Goal: Task Accomplishment & Management: Manage account settings

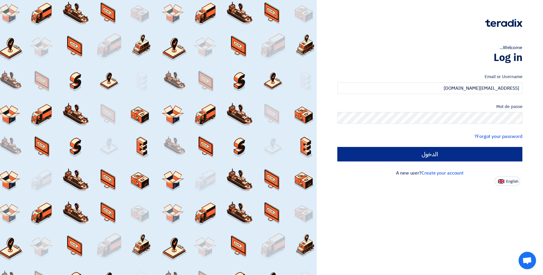
type input "[EMAIL_ADDRESS][DOMAIN_NAME]"
click at [465, 156] on input "الدخول" at bounding box center [429, 154] width 185 height 15
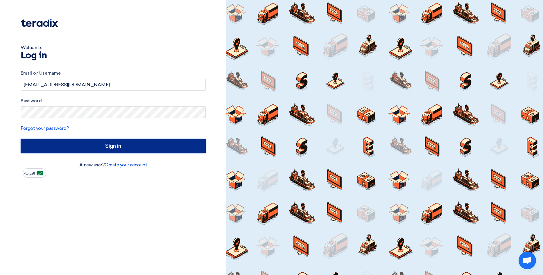
type input "Sign in"
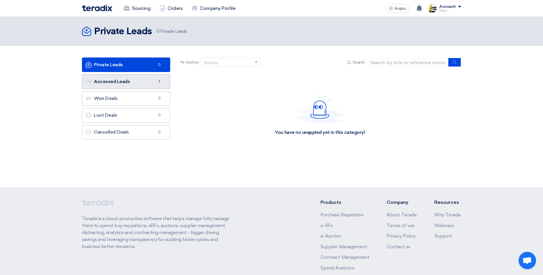
click at [119, 80] on link "Accessed Leads Accessed Leads 1" at bounding box center [126, 81] width 88 height 15
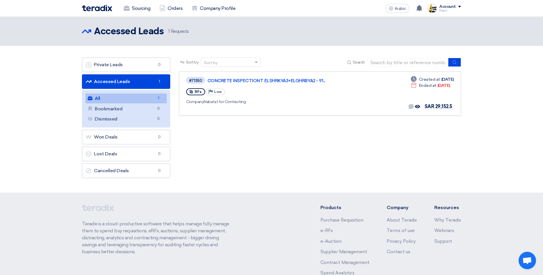
click at [179, 28] on span "1 Requests" at bounding box center [178, 31] width 21 height 7
click at [264, 78] on div "#71350 CONCRETE INSPECTIONT ELSHRKYA3+[GEOGRAPHIC_DATA] - 91..." at bounding box center [270, 80] width 168 height 8
click at [264, 78] on link "CONCRETE INSPECTIONT ELSHRKYA3+ELGHRBYA2 - 91..." at bounding box center [279, 80] width 145 height 5
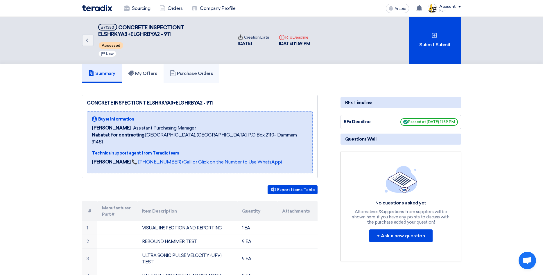
click at [211, 77] on link "Purchase Orders" at bounding box center [191, 73] width 56 height 19
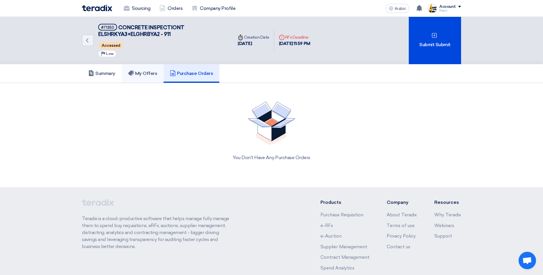
click at [147, 74] on h5 "My Offers" at bounding box center [142, 74] width 29 height 6
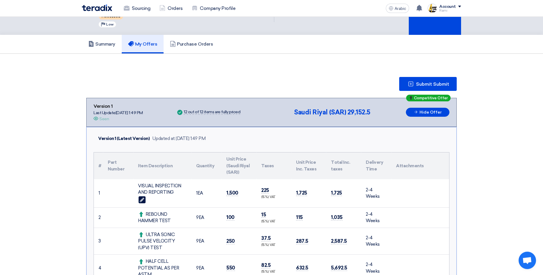
scroll to position [30, 0]
click at [96, 118] on use at bounding box center [95, 117] width 5 height 3
click at [96, 117] on icon "Offer is Seen" at bounding box center [95, 118] width 5 height 5
click at [109, 44] on h5 "Summary" at bounding box center [101, 44] width 27 height 6
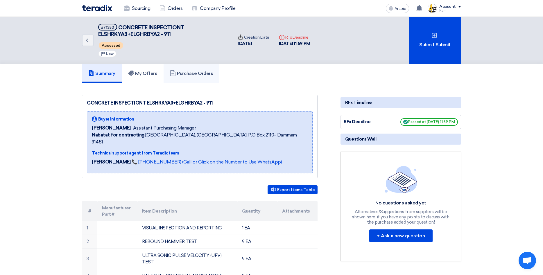
click at [208, 74] on h5 "Purchase Orders" at bounding box center [191, 74] width 43 height 6
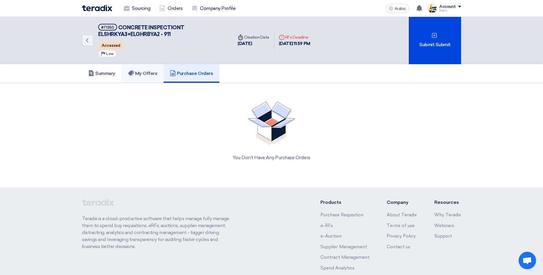
click at [154, 75] on h5 "My Offers" at bounding box center [142, 74] width 29 height 6
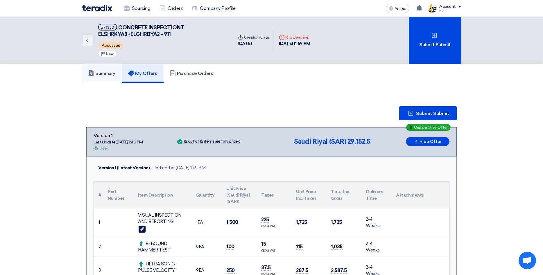
click at [99, 74] on h5 "Summary" at bounding box center [101, 74] width 27 height 6
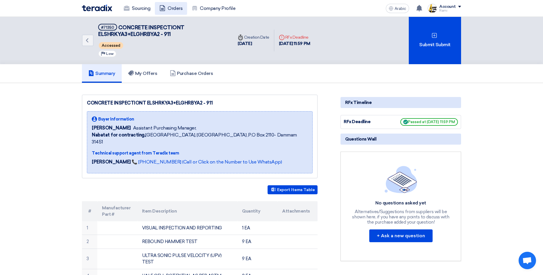
click at [171, 12] on link "Orders" at bounding box center [171, 8] width 32 height 13
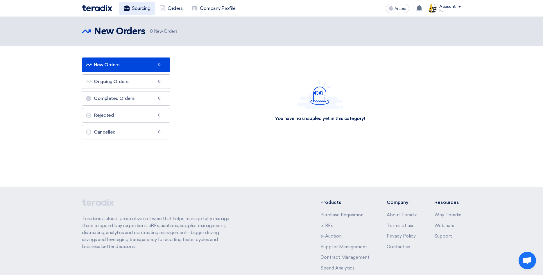
click at [132, 11] on link "Sourcing" at bounding box center [137, 8] width 36 height 13
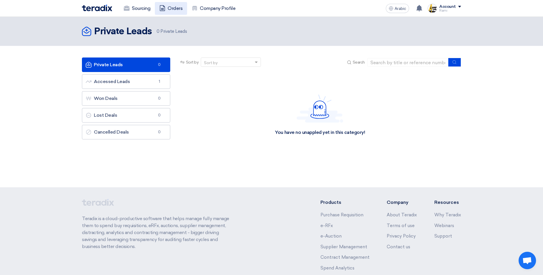
click at [169, 12] on link "Orders" at bounding box center [171, 8] width 32 height 13
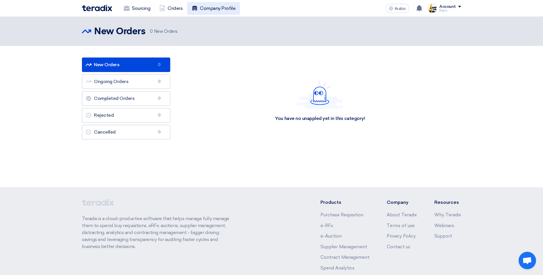
click at [217, 10] on link "Company Profile" at bounding box center [213, 8] width 53 height 13
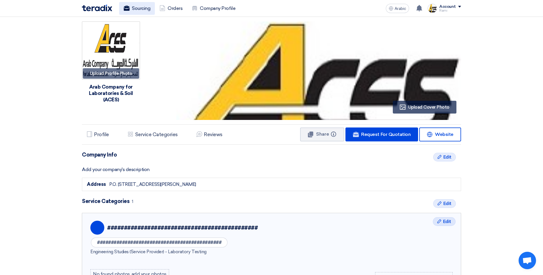
click at [140, 9] on link "Sourcing" at bounding box center [137, 8] width 36 height 13
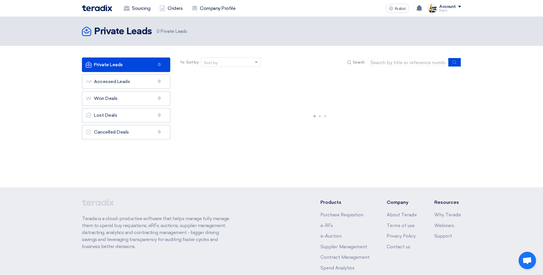
click at [457, 11] on div "Rami" at bounding box center [450, 10] width 22 height 3
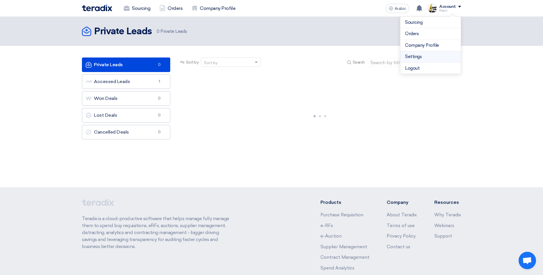
click at [429, 62] on li "Settings" at bounding box center [430, 57] width 60 height 12
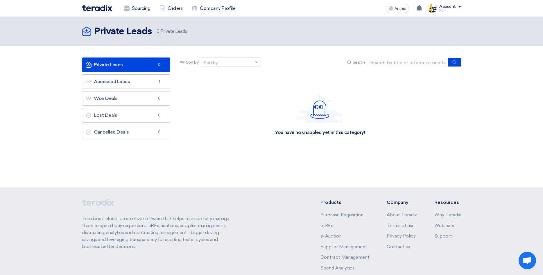
click at [461, 9] on div "Sourcing Orders Company Profile Arabic ع Your offer for "CONCRETE INSPECTIONT E…" at bounding box center [272, 8] width 388 height 17
click at [459, 6] on span at bounding box center [459, 7] width 3 height 2
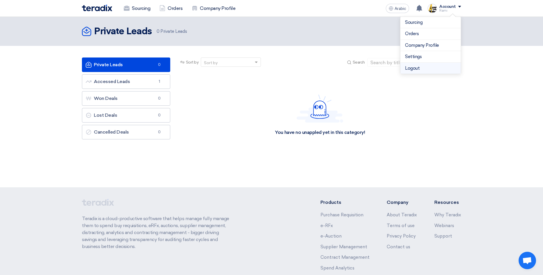
click at [418, 70] on li "Logout" at bounding box center [430, 68] width 60 height 11
